Goal: Transaction & Acquisition: Book appointment/travel/reservation

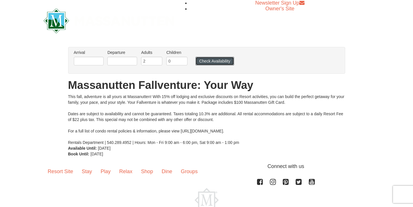
click at [214, 59] on button "Check Availability" at bounding box center [215, 61] width 39 height 9
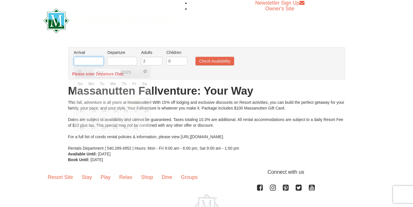
click at [82, 58] on input "text" at bounding box center [89, 61] width 30 height 9
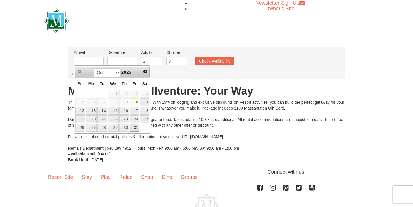
click at [138, 130] on link "31" at bounding box center [135, 127] width 10 height 8
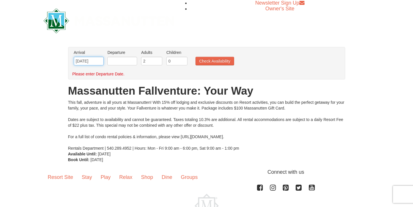
click at [93, 62] on input "[DATE]" at bounding box center [89, 61] width 30 height 9
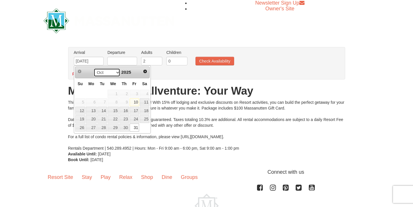
click at [106, 74] on select "Oct Nov Dec" at bounding box center [107, 72] width 27 height 9
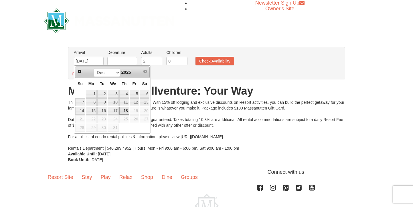
click at [126, 108] on link "18" at bounding box center [124, 111] width 10 height 8
type input "[DATE]"
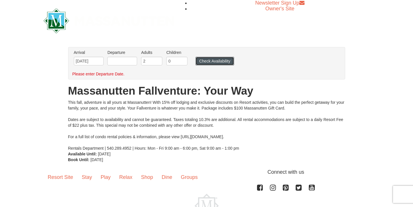
click at [212, 61] on button "Check Availability" at bounding box center [215, 61] width 39 height 9
click at [126, 60] on input "text" at bounding box center [122, 61] width 30 height 9
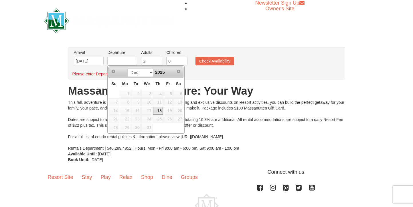
click at [161, 112] on link "18" at bounding box center [158, 111] width 10 height 8
type input "[DATE]"
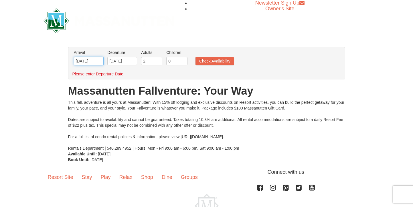
click at [91, 60] on input "[DATE]" at bounding box center [89, 61] width 30 height 9
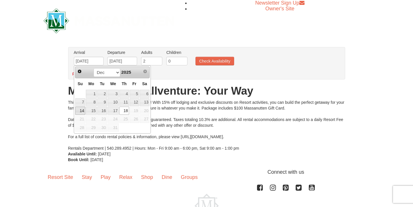
click at [82, 108] on link "14" at bounding box center [80, 111] width 10 height 8
type input "[DATE]"
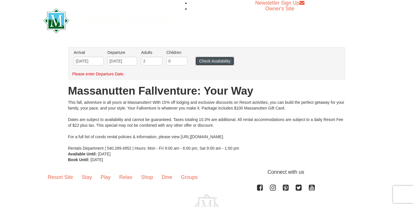
click at [218, 61] on button "Check Availability" at bounding box center [215, 61] width 39 height 9
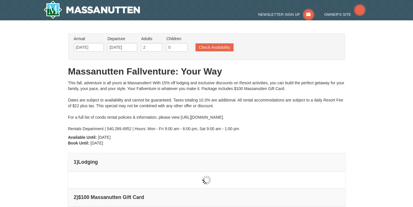
type input "[DATE]"
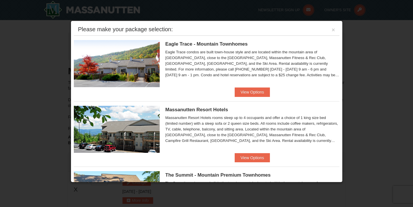
click at [337, 28] on div "Please make your package selection: ×" at bounding box center [207, 30] width 266 height 12
click at [335, 32] on button "×" at bounding box center [333, 30] width 3 height 6
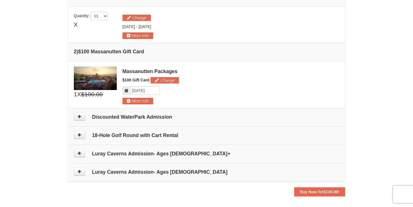
scroll to position [165, 0]
click at [154, 114] on h4 "Discounted WaterPark Admission" at bounding box center [207, 117] width 266 height 6
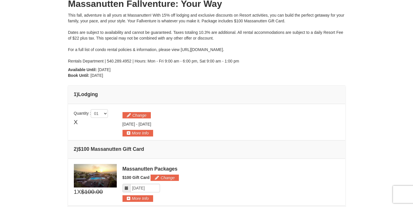
scroll to position [100, 0]
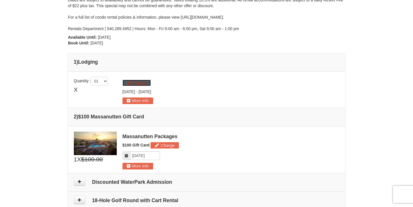
click at [135, 81] on button "Change" at bounding box center [137, 83] width 28 height 6
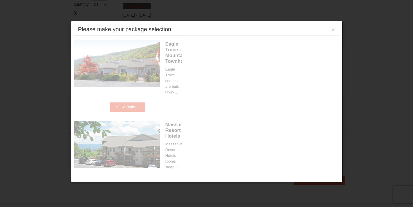
scroll to position [177, 0]
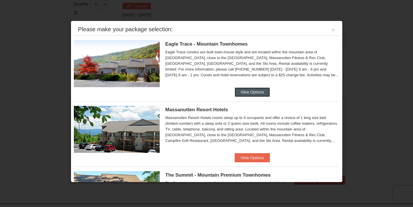
click at [250, 92] on button "View Options" at bounding box center [252, 91] width 35 height 9
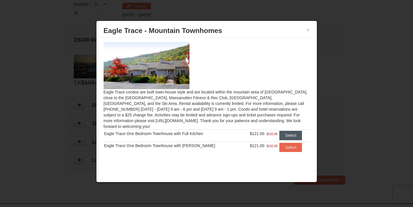
scroll to position [0, 0]
click at [286, 145] on button "Select" at bounding box center [291, 147] width 23 height 9
